Goal: Information Seeking & Learning: Understand process/instructions

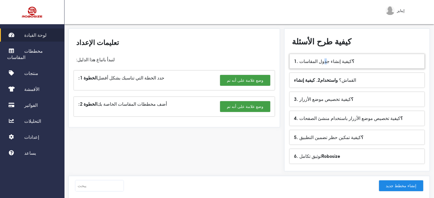
click at [328, 61] on font "كيفية إنشاء جدول المقاسات" at bounding box center [325, 61] width 52 height 6
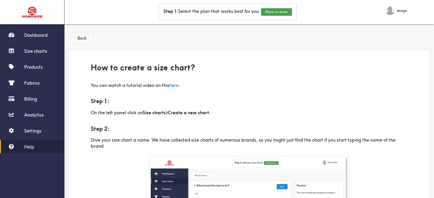
click at [76, 38] on button "Back" at bounding box center [82, 38] width 23 height 11
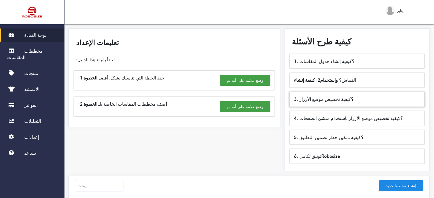
click at [327, 101] on font "كيفية تخصيص موضع الأزرار" at bounding box center [325, 99] width 52 height 6
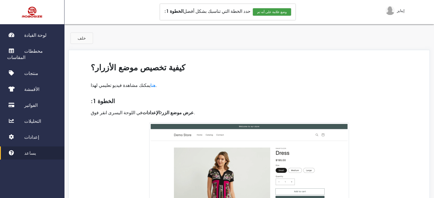
click at [79, 40] on font "خلف" at bounding box center [82, 38] width 8 height 5
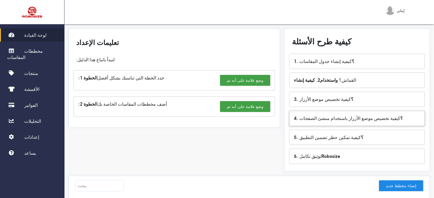
click at [375, 119] on font "كيفية تخصيص موضع الأزرار باستخدام منشئ الصفحات" at bounding box center [349, 118] width 101 height 6
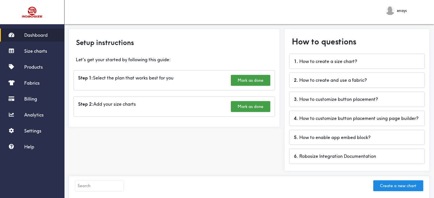
click at [399, 13] on span "enays" at bounding box center [402, 10] width 10 height 6
click at [409, 23] on div "Logout" at bounding box center [416, 22] width 23 height 7
click at [379, 12] on div "enays Logout" at bounding box center [248, 12] width 369 height 24
click at [397, 10] on span "enays" at bounding box center [402, 10] width 10 height 6
click at [414, 21] on span "Logout" at bounding box center [416, 23] width 11 height 4
